Goal: Task Accomplishment & Management: Use online tool/utility

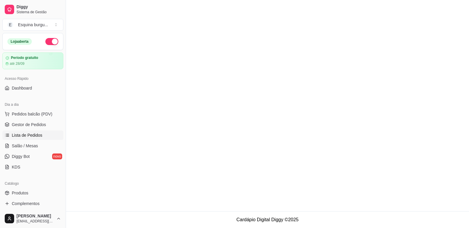
scroll to position [45, 0]
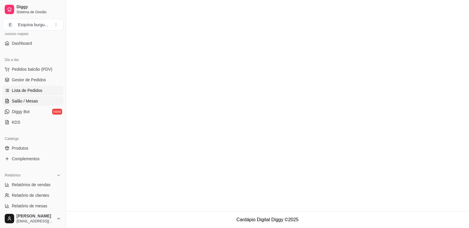
click at [27, 99] on span "Salão / Mesas" at bounding box center [25, 101] width 26 height 6
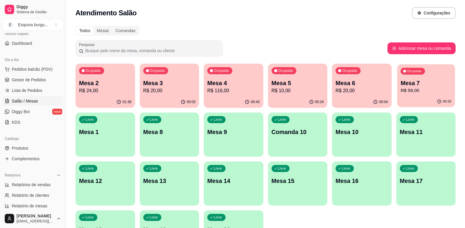
click at [410, 81] on p "Mesa 7" at bounding box center [425, 83] width 51 height 8
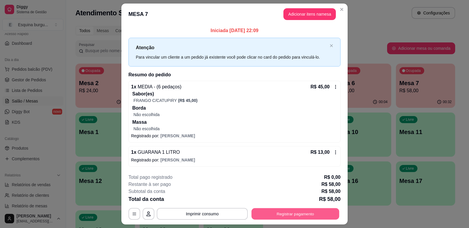
click at [305, 214] on button "Registrar pagamento" at bounding box center [296, 213] width 88 height 11
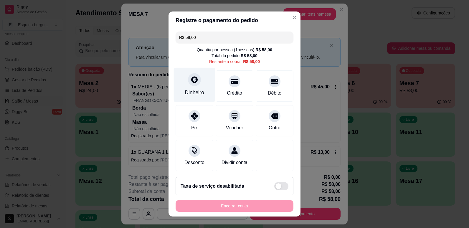
click at [189, 85] on div at bounding box center [194, 79] width 13 height 13
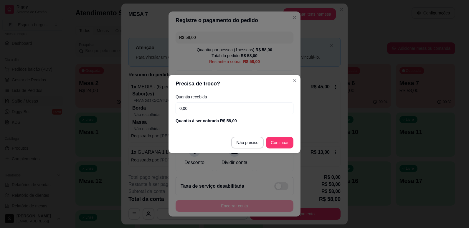
click at [189, 112] on input "0,00" at bounding box center [235, 109] width 118 height 12
type input "58,00"
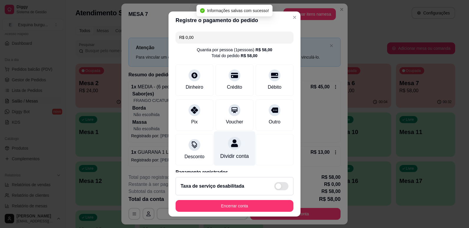
type input "R$ 0,00"
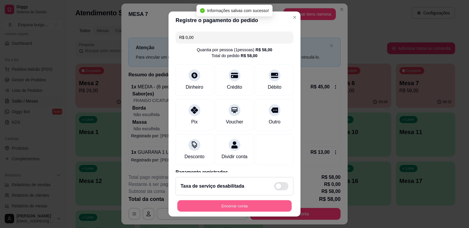
click at [235, 205] on button "Encerrar conta" at bounding box center [234, 205] width 114 height 11
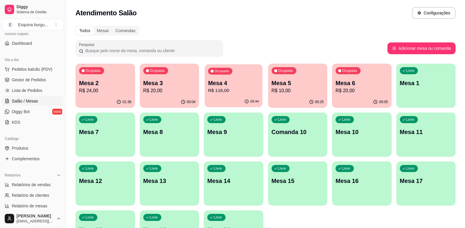
click at [229, 91] on p "R$ 116,00" at bounding box center [233, 90] width 51 height 7
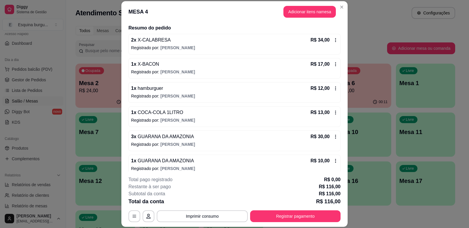
scroll to position [50, 0]
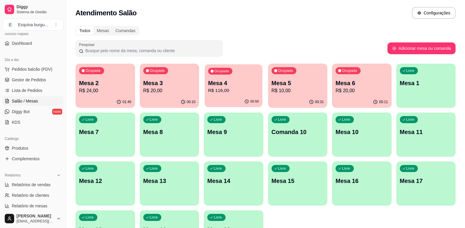
click at [259, 83] on div "Ocupada Mesa 4 R$ 116,00" at bounding box center [233, 80] width 57 height 32
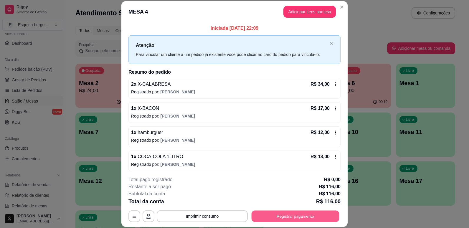
click at [307, 214] on button "Registrar pagamento" at bounding box center [296, 216] width 88 height 11
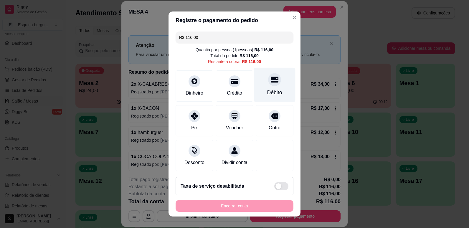
click at [267, 96] on div "Débito" at bounding box center [274, 93] width 15 height 8
type input "R$ 0,00"
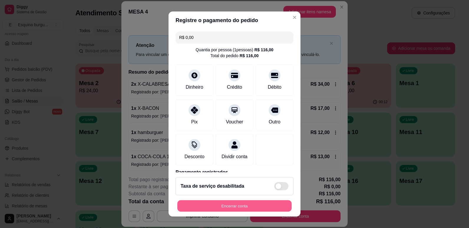
click at [250, 205] on button "Encerrar conta" at bounding box center [234, 205] width 114 height 11
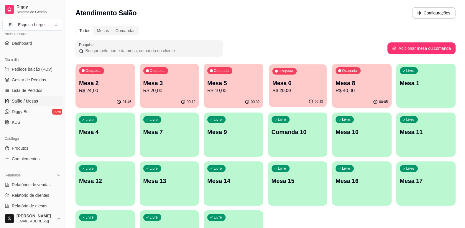
click at [299, 88] on p "R$ 20,00" at bounding box center [297, 90] width 51 height 7
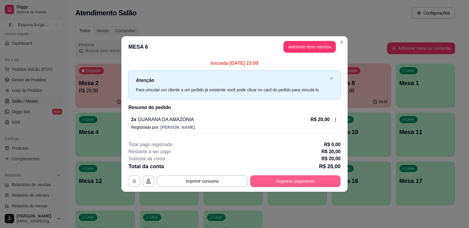
click at [305, 176] on button "Registrar pagamento" at bounding box center [295, 181] width 90 height 12
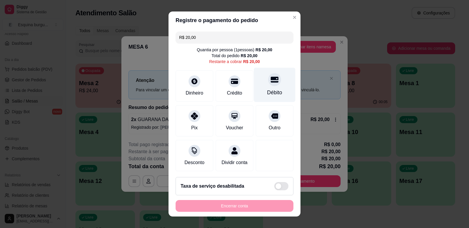
click at [268, 86] on div at bounding box center [274, 79] width 13 height 13
type input "R$ 0,00"
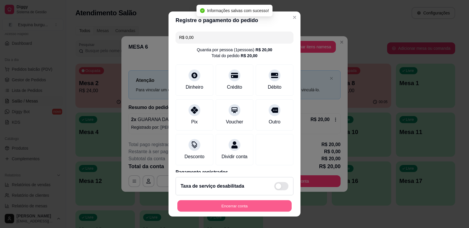
click at [246, 206] on button "Encerrar conta" at bounding box center [234, 205] width 114 height 11
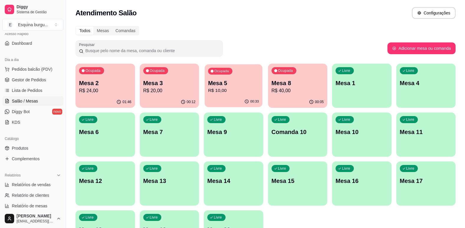
click at [230, 87] on div "Mesa 5 R$ 10,00" at bounding box center [233, 86] width 51 height 15
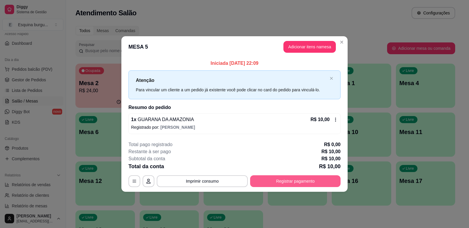
click at [286, 178] on button "Registrar pagamento" at bounding box center [295, 181] width 90 height 12
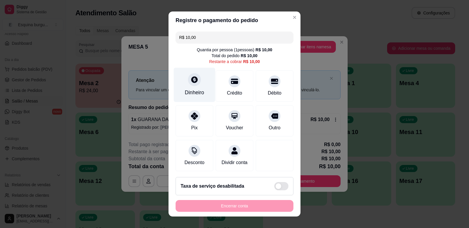
click at [204, 84] on div "Dinheiro" at bounding box center [195, 84] width 42 height 34
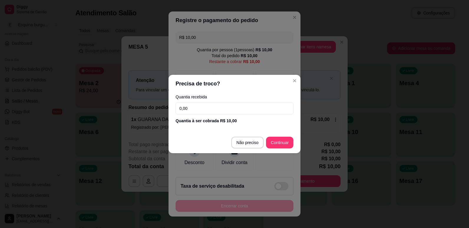
click at [187, 108] on input "0,00" at bounding box center [235, 109] width 118 height 12
type input "10,00"
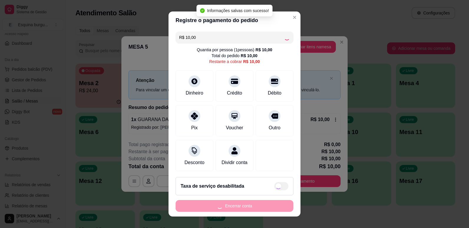
type input "R$ 0,00"
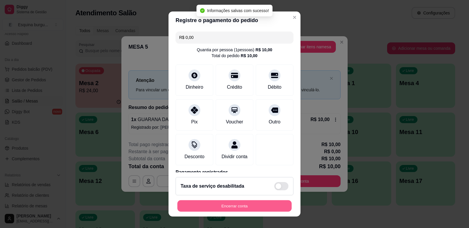
click at [273, 210] on button "Encerrar conta" at bounding box center [234, 205] width 114 height 11
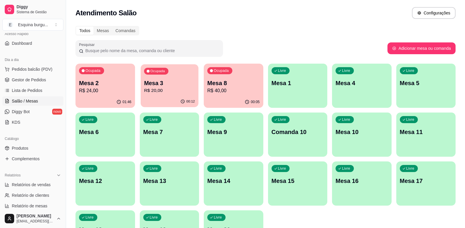
click at [182, 94] on p "R$ 20,00" at bounding box center [169, 90] width 51 height 7
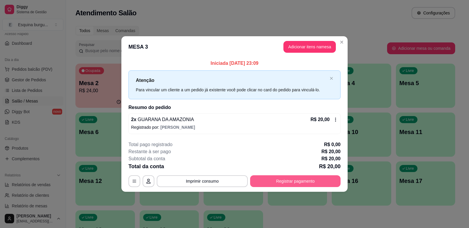
click at [296, 181] on button "Registrar pagamento" at bounding box center [295, 181] width 90 height 12
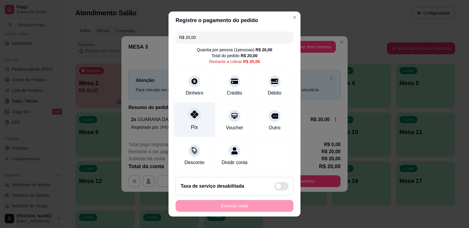
click at [196, 122] on div "Pix" at bounding box center [195, 119] width 42 height 34
type input "R$ 0,00"
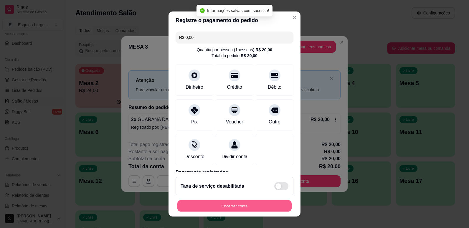
click at [250, 207] on button "Encerrar conta" at bounding box center [234, 205] width 114 height 11
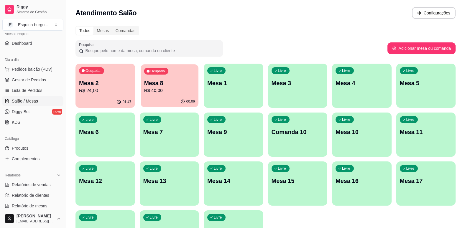
click at [179, 87] on p "Mesa 8" at bounding box center [169, 83] width 51 height 8
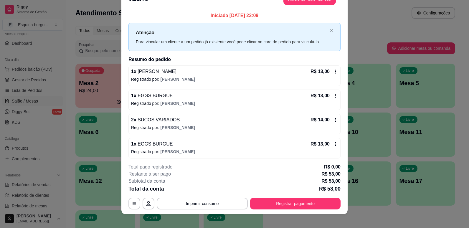
scroll to position [17, 0]
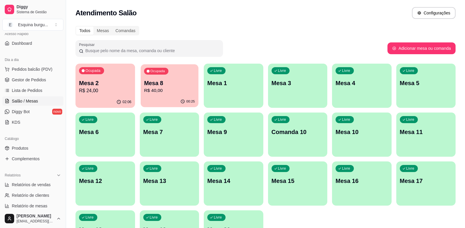
click at [155, 92] on p "R$ 40,00" at bounding box center [169, 90] width 51 height 7
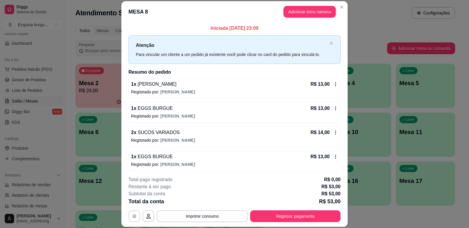
scroll to position [2, 0]
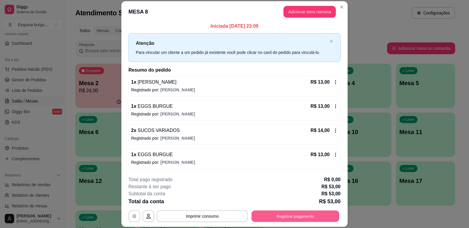
click at [327, 218] on button "Registrar pagamento" at bounding box center [296, 216] width 88 height 11
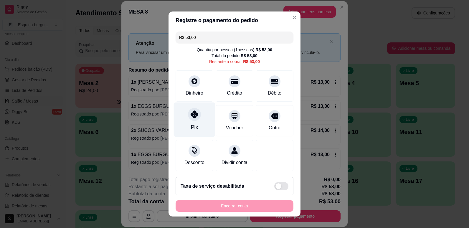
click at [187, 121] on div "Pix" at bounding box center [195, 119] width 42 height 34
type input "R$ 0,00"
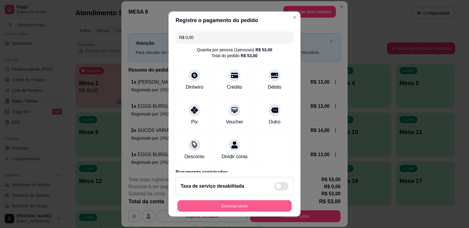
click at [240, 208] on button "Encerrar conta" at bounding box center [234, 205] width 114 height 11
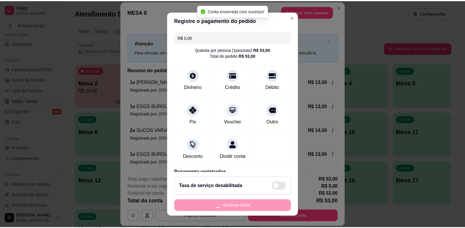
scroll to position [0, 0]
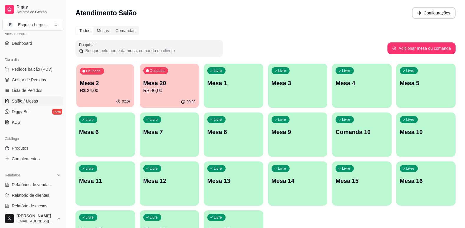
click at [115, 99] on div "02:07" at bounding box center [104, 101] width 57 height 11
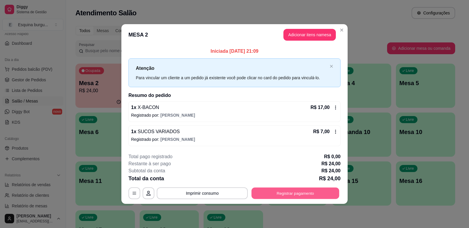
click at [280, 194] on button "Registrar pagamento" at bounding box center [296, 192] width 88 height 11
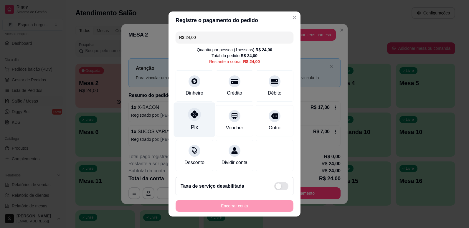
click at [199, 108] on div "Pix" at bounding box center [195, 119] width 42 height 34
type input "R$ 0,00"
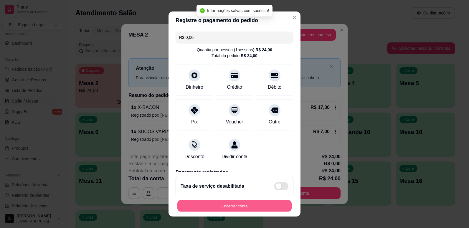
click at [240, 208] on button "Encerrar conta" at bounding box center [234, 205] width 114 height 11
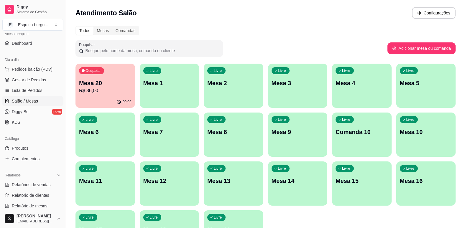
click at [91, 85] on p "Mesa 20" at bounding box center [105, 83] width 52 height 8
click at [114, 88] on p "R$ 36,00" at bounding box center [105, 90] width 52 height 7
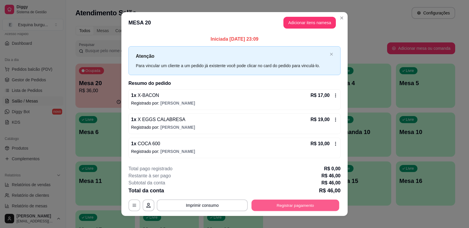
click at [291, 206] on button "Registrar pagamento" at bounding box center [296, 205] width 88 height 11
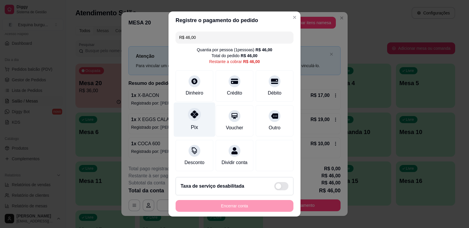
click at [192, 122] on div "Pix" at bounding box center [195, 119] width 42 height 34
type input "R$ 0,00"
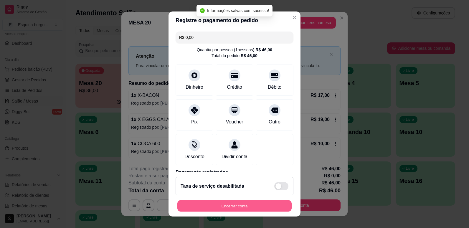
click at [218, 208] on button "Encerrar conta" at bounding box center [234, 205] width 114 height 11
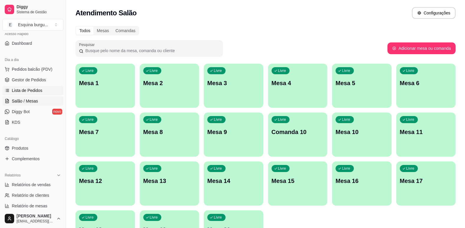
click at [32, 91] on span "Lista de Pedidos" at bounding box center [27, 91] width 31 height 6
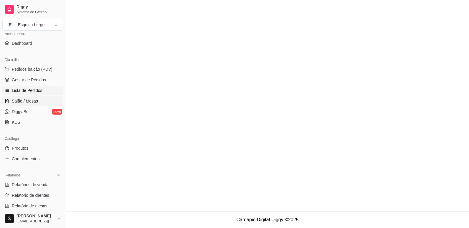
click at [36, 98] on span "Salão / Mesas" at bounding box center [25, 101] width 26 height 6
